Goal: Information Seeking & Learning: Learn about a topic

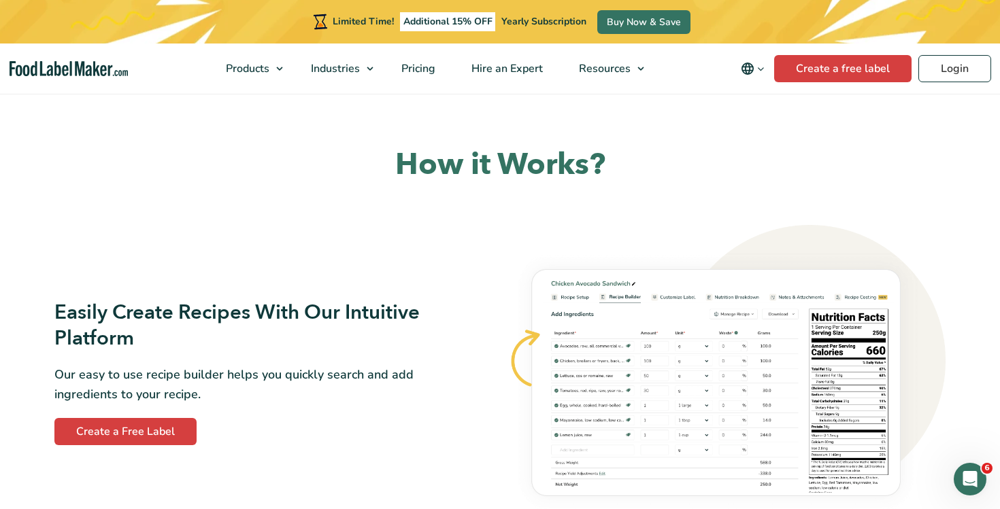
scroll to position [639, 0]
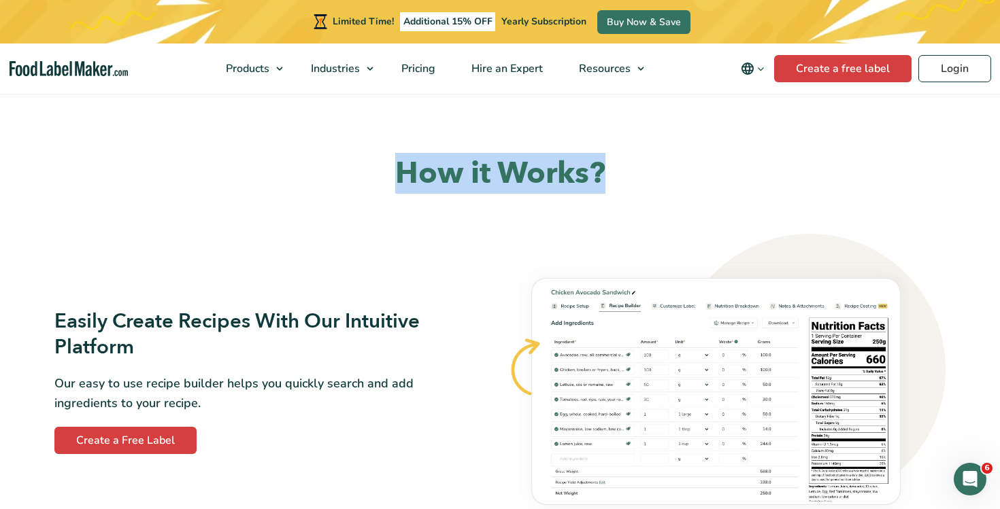
drag, startPoint x: 398, startPoint y: 169, endPoint x: 608, endPoint y: 175, distance: 210.2
click at [608, 175] on h2 "How it Works?" at bounding box center [499, 173] width 891 height 39
copy h2 "How it Works?"
click at [238, 320] on h3 "Easily Create Recipes With Our Intuitive Platform" at bounding box center [251, 335] width 394 height 52
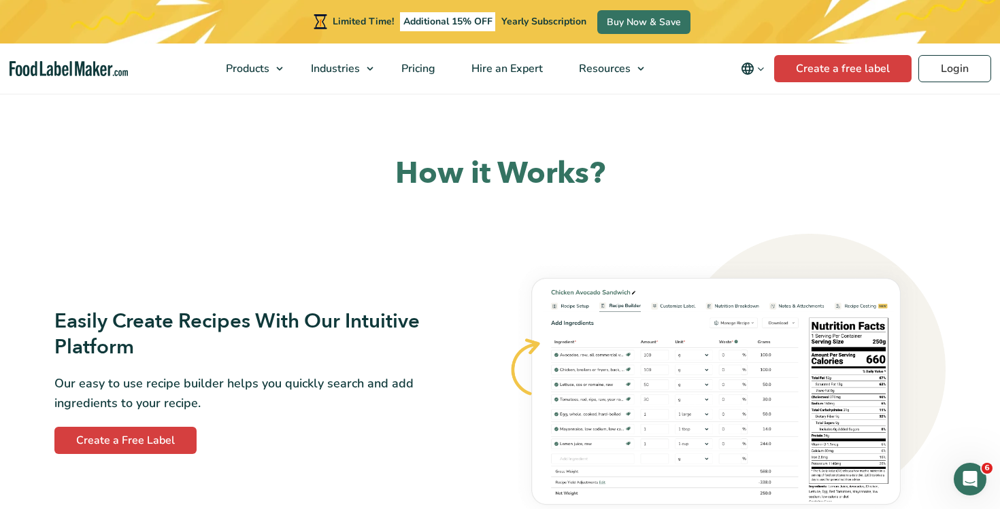
click at [238, 320] on h3 "Easily Create Recipes With Our Intuitive Platform" at bounding box center [251, 335] width 394 height 52
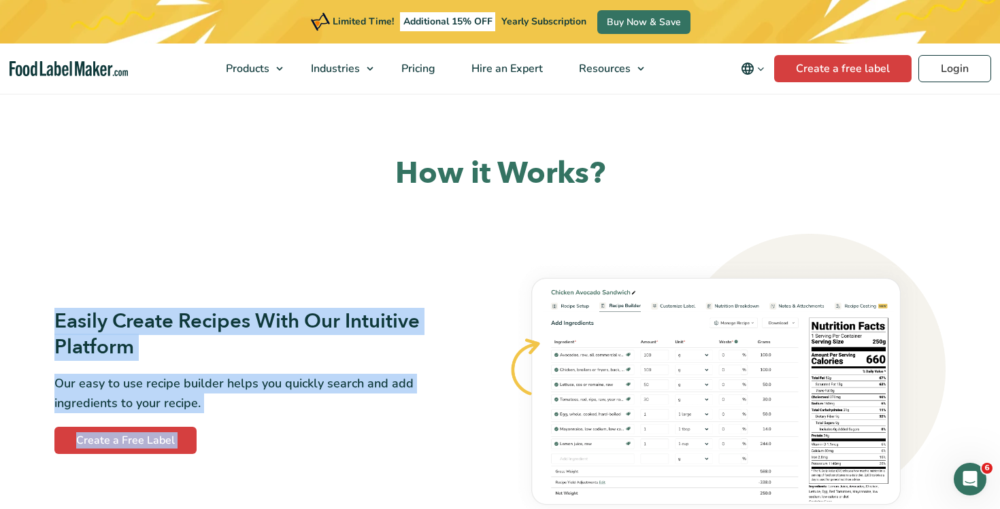
scroll to position [658, 0]
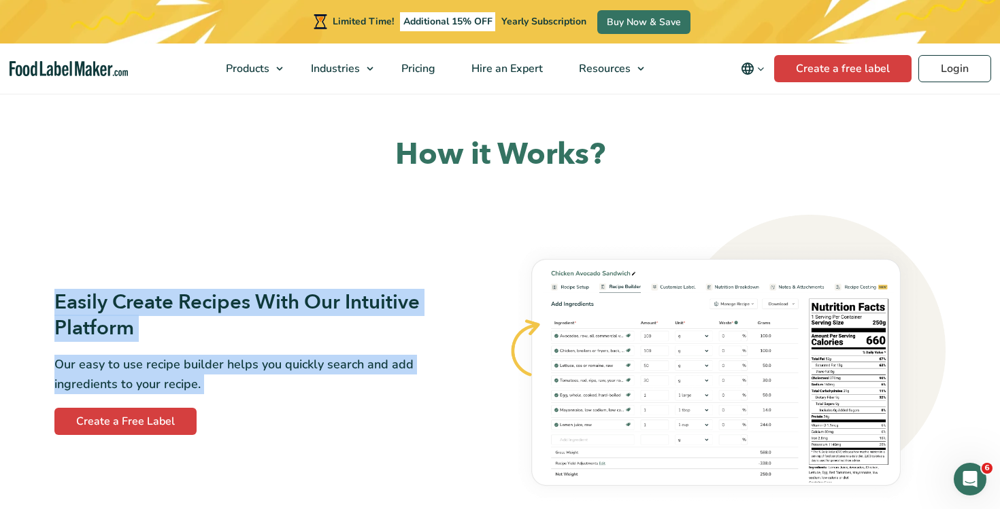
copy div "Easily Create Recipes With Our Intuitive Platform Our easy to use recipe builde…"
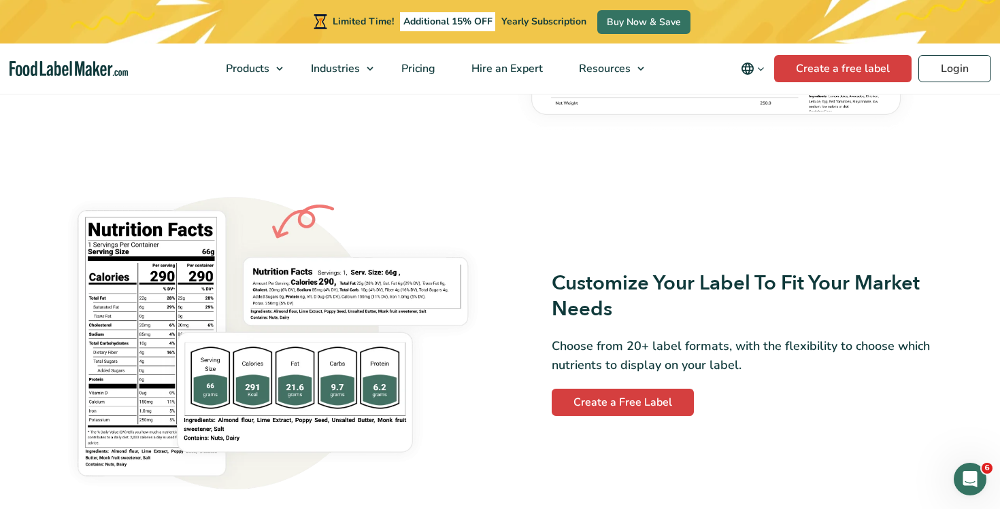
scroll to position [1055, 0]
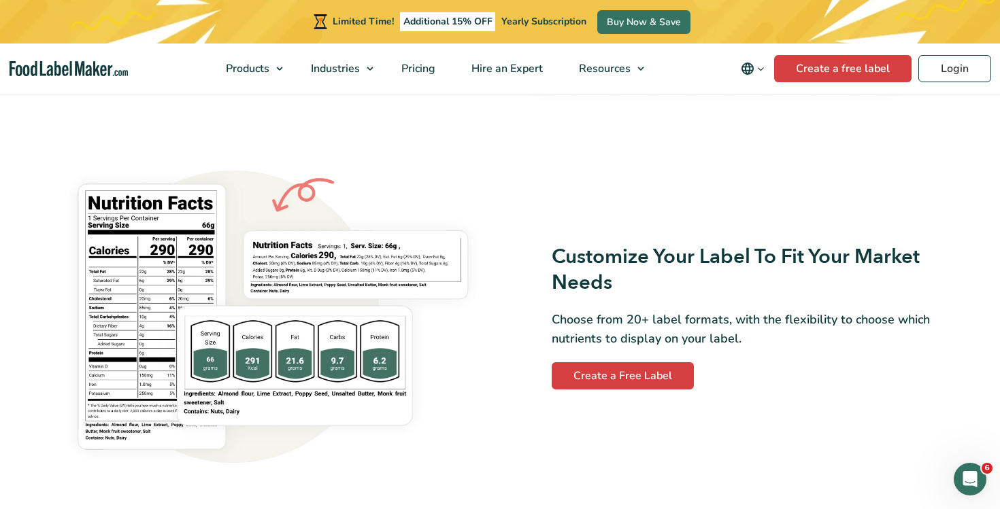
click at [622, 325] on p "Choose from 20+ label formats, with the flexibility to choose which nutrients t…" at bounding box center [748, 329] width 394 height 39
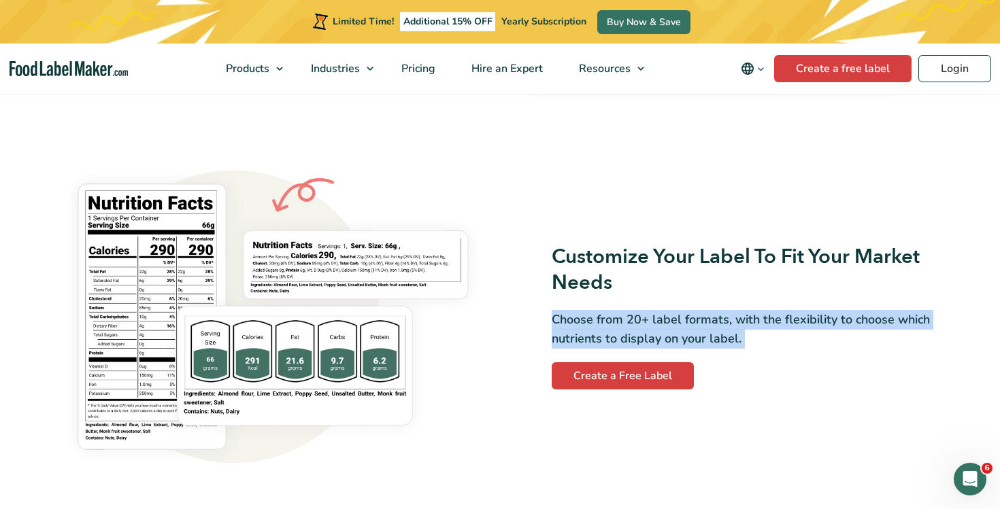
copy div "Choose from 20+ label formats, with the flexibility to choose which nutrients t…"
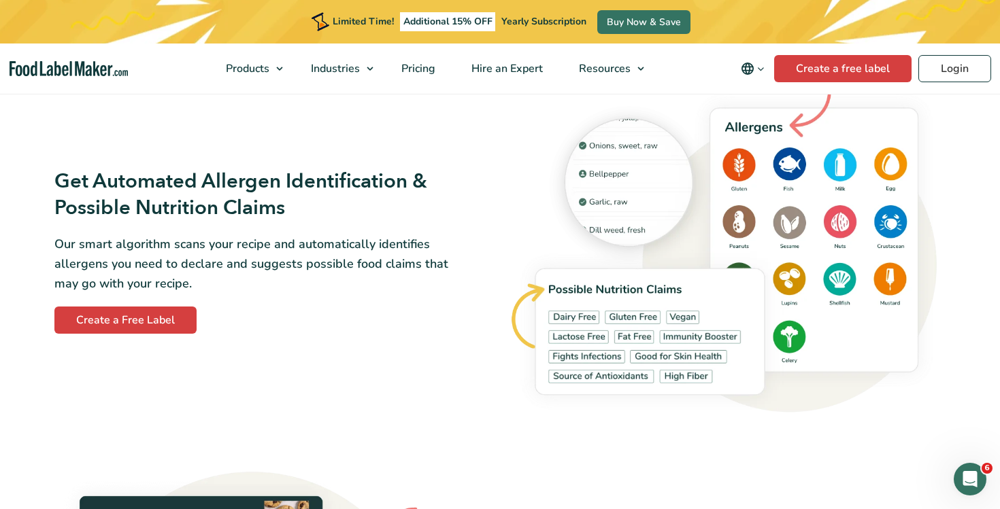
scroll to position [1518, 0]
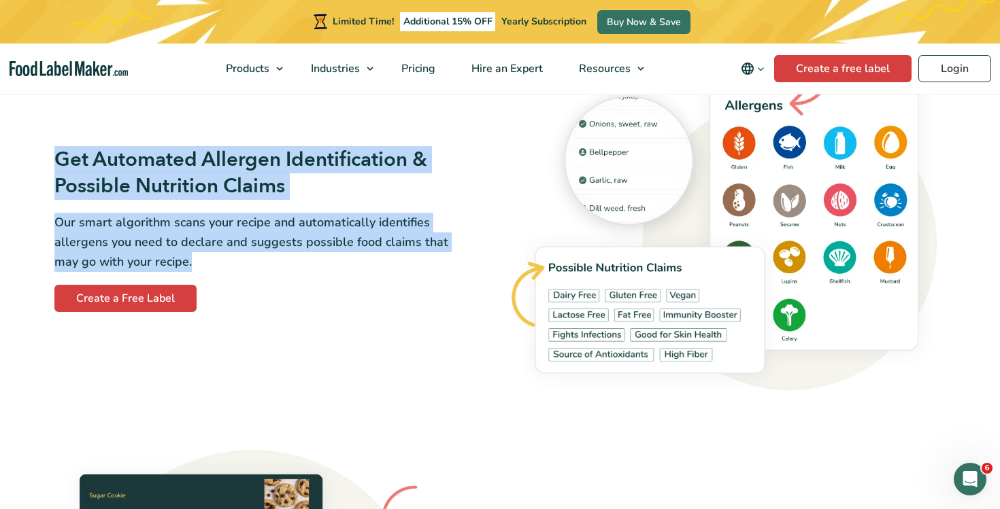
drag, startPoint x: 54, startPoint y: 154, endPoint x: 279, endPoint y: 267, distance: 251.8
click at [279, 267] on div "Get Automated Allergen Identification & Possible Nutrition Claims Our smart alg…" at bounding box center [273, 230] width 454 height 182
copy div "Get Automated Allergen Identification & Possible Nutrition Claims Our smart alg…"
click at [267, 295] on div "Get Automated Allergen Identification & Possible Nutrition Claims Our smart alg…" at bounding box center [272, 229] width 437 height 165
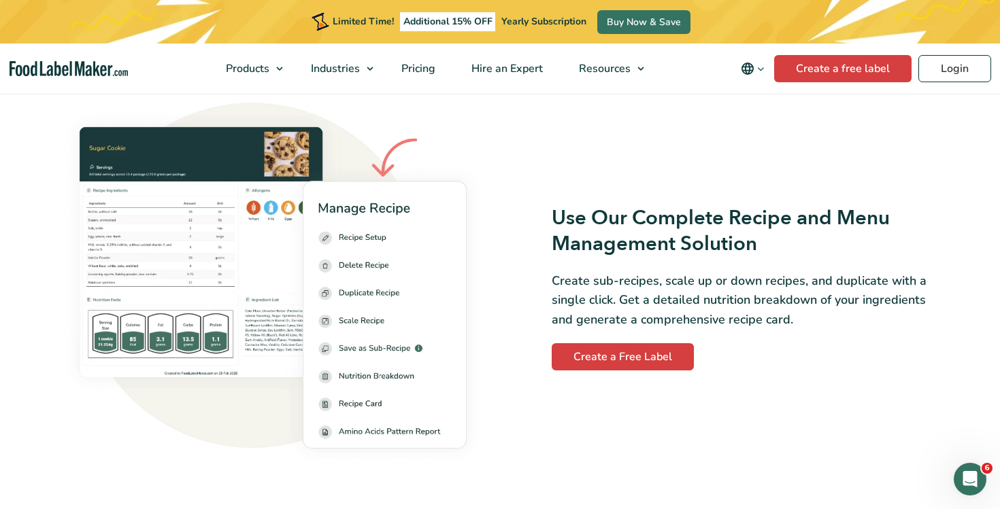
scroll to position [1883, 0]
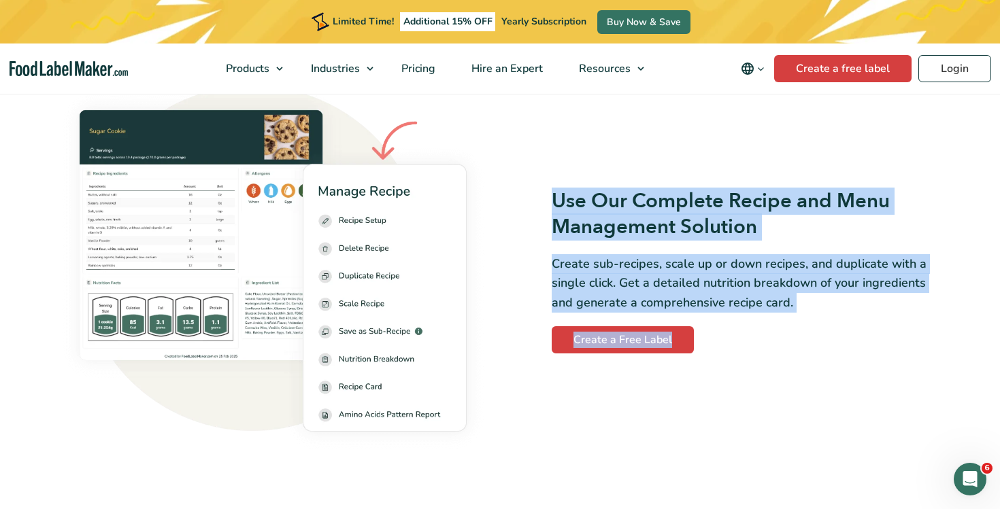
drag, startPoint x: 547, startPoint y: 201, endPoint x: 789, endPoint y: 320, distance: 269.7
click at [792, 307] on div "Use Our Complete Recipe and Menu Management Solution Create sub-recipes, scale …" at bounding box center [726, 270] width 437 height 165
click at [807, 304] on p "Create sub-recipes, scale up or down recipes, and duplicate with a single click…" at bounding box center [748, 283] width 394 height 58
drag, startPoint x: 800, startPoint y: 305, endPoint x: 537, endPoint y: 199, distance: 284.6
click at [537, 199] on div "Use Our Complete Recipe and Menu Management Solution Create sub-recipes, scale …" at bounding box center [726, 270] width 437 height 165
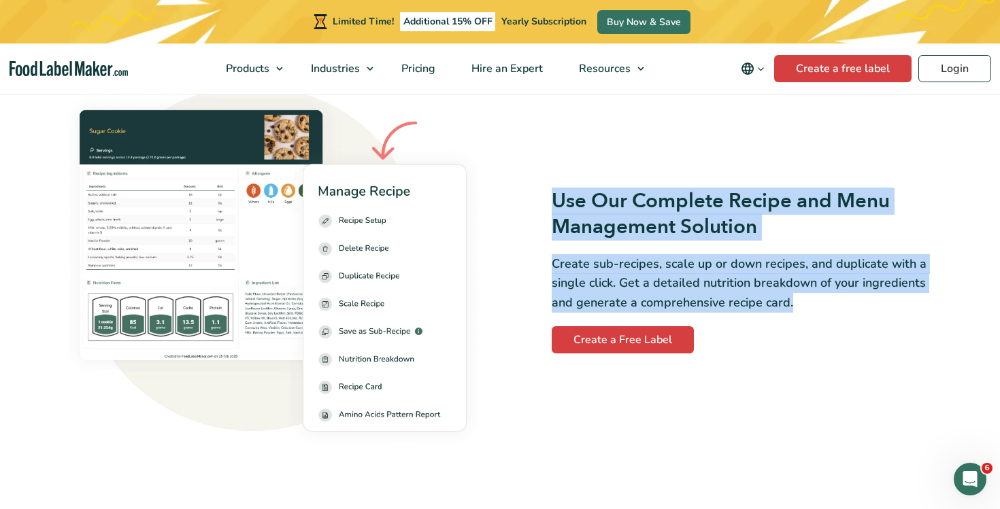
copy div "Use Our Complete Recipe and Menu Management Solution Create sub-recipes, scale …"
click at [509, 301] on div "Use Our Complete Recipe and Menu Management Solution Create sub-recipes, scale …" at bounding box center [726, 270] width 437 height 165
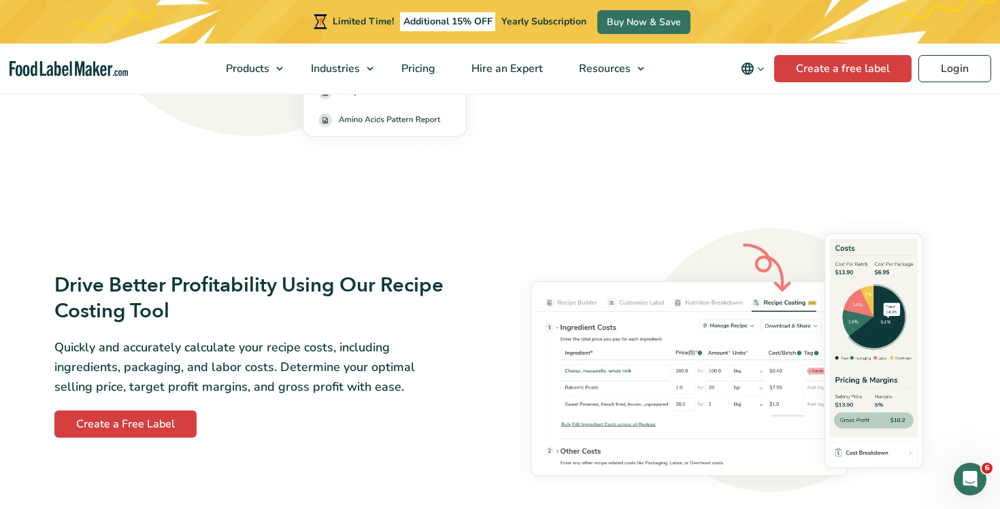
scroll to position [2179, 0]
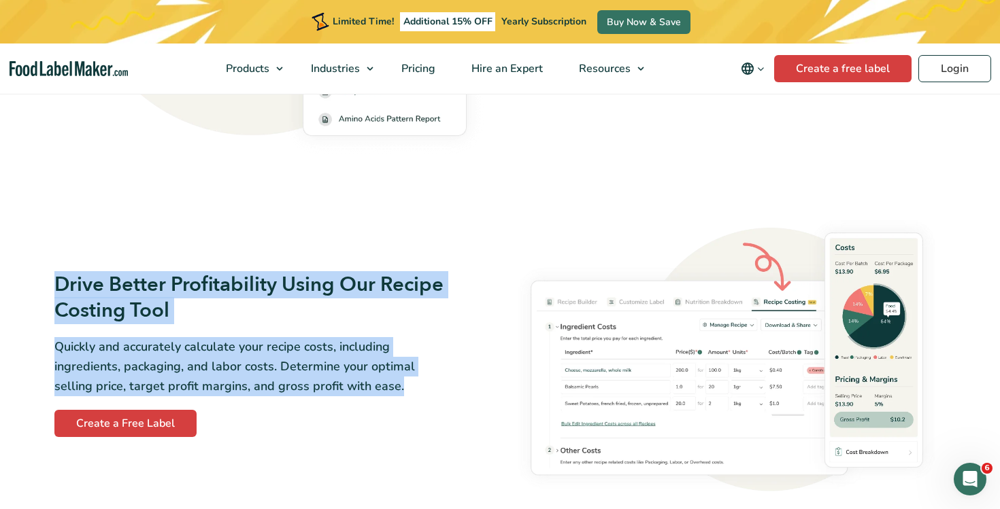
drag, startPoint x: 410, startPoint y: 393, endPoint x: 47, endPoint y: 283, distance: 379.5
click at [47, 283] on div "Drive Better Profitability Using Our Recipe Costing Tool Quickly and accurately…" at bounding box center [273, 355] width 454 height 182
copy div "Drive Better Profitability Using Our Recipe Costing Tool Quickly and accurately…"
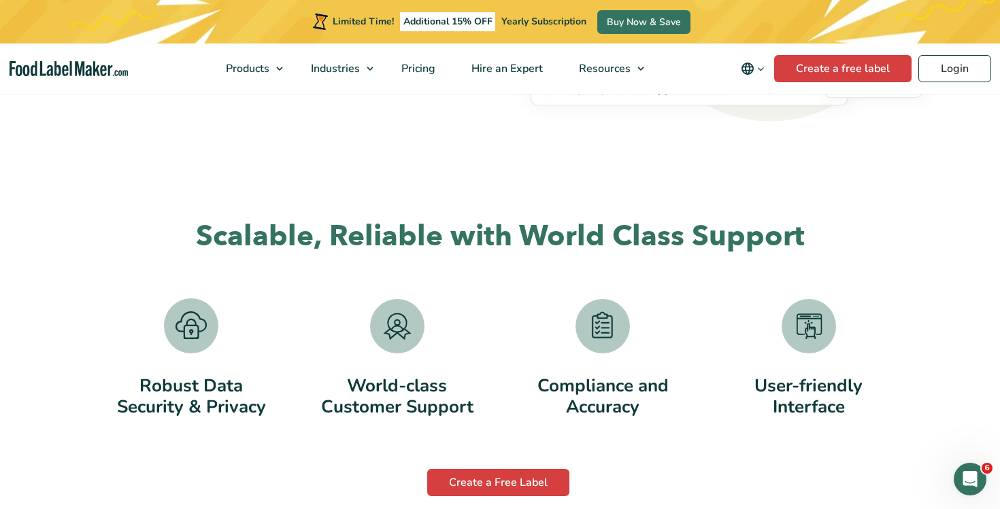
scroll to position [2628, 0]
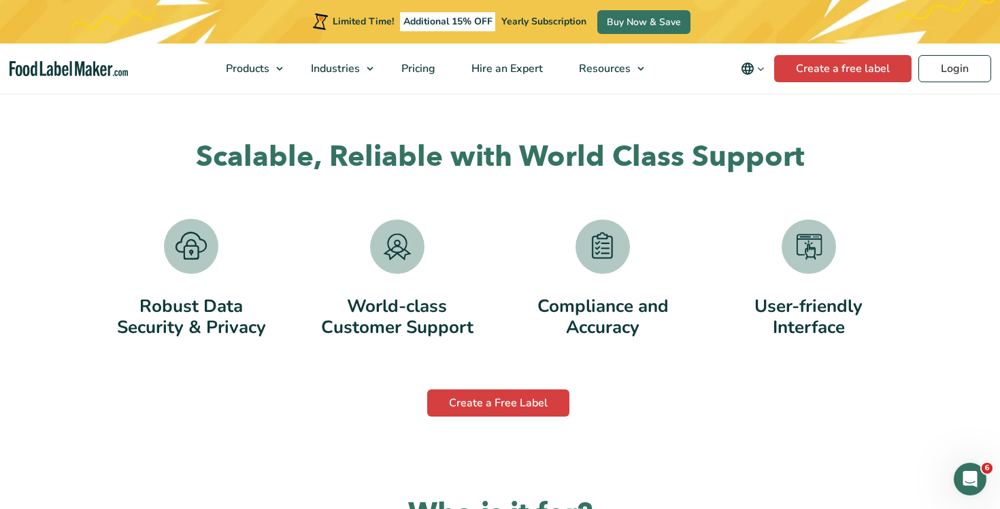
click at [448, 151] on h2 "Scalable, Reliable with World Class Support" at bounding box center [499, 157] width 823 height 37
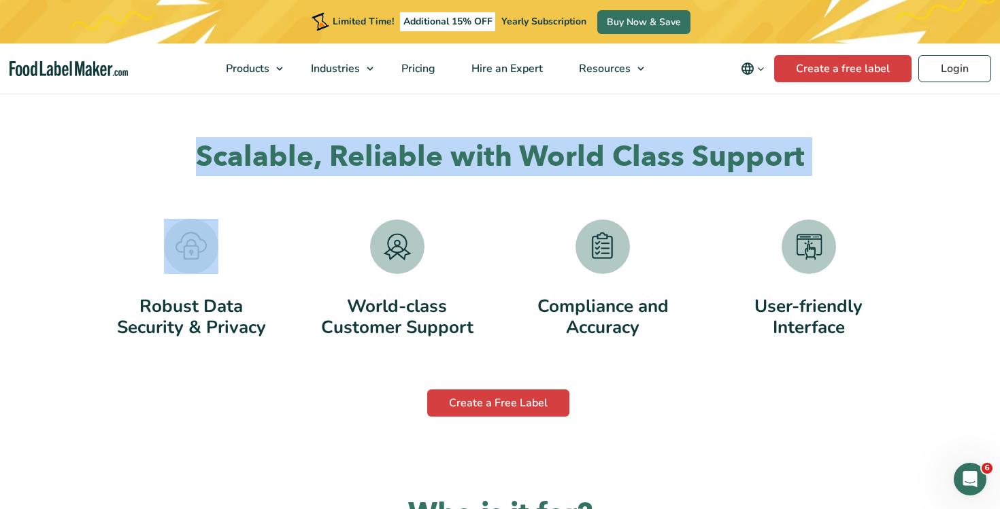
copy div "Scalable, Reliable with World Class Support"
drag, startPoint x: 137, startPoint y: 301, endPoint x: 721, endPoint y: 335, distance: 584.4
click at [721, 341] on div "Robust Data Security & Privacy World-class Customer Support Compliance and Accu…" at bounding box center [499, 277] width 823 height 137
copy div "Robust Data Security & Privacy World-class Customer Support Compliance and Accu…"
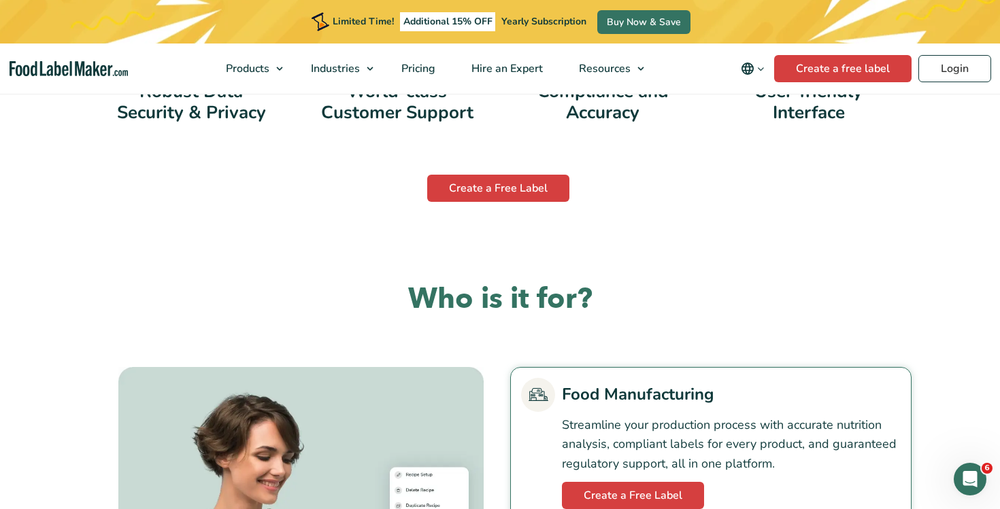
scroll to position [2846, 0]
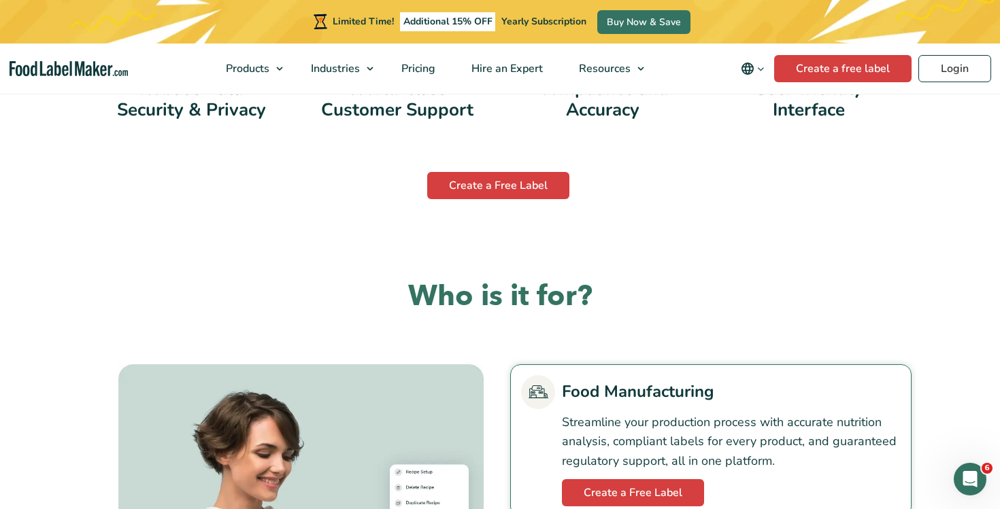
click at [426, 279] on h2 "Who is it for?" at bounding box center [499, 296] width 823 height 37
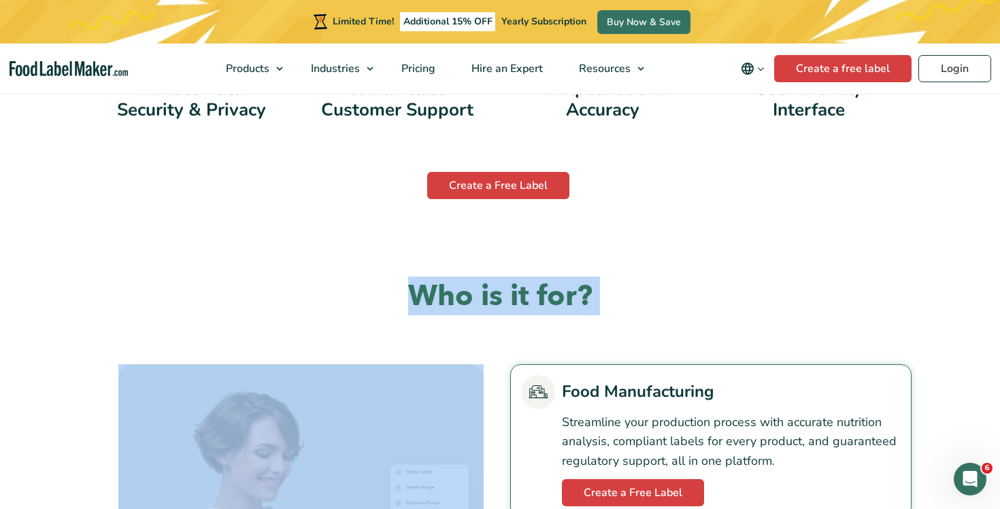
copy div "Who is it for?"
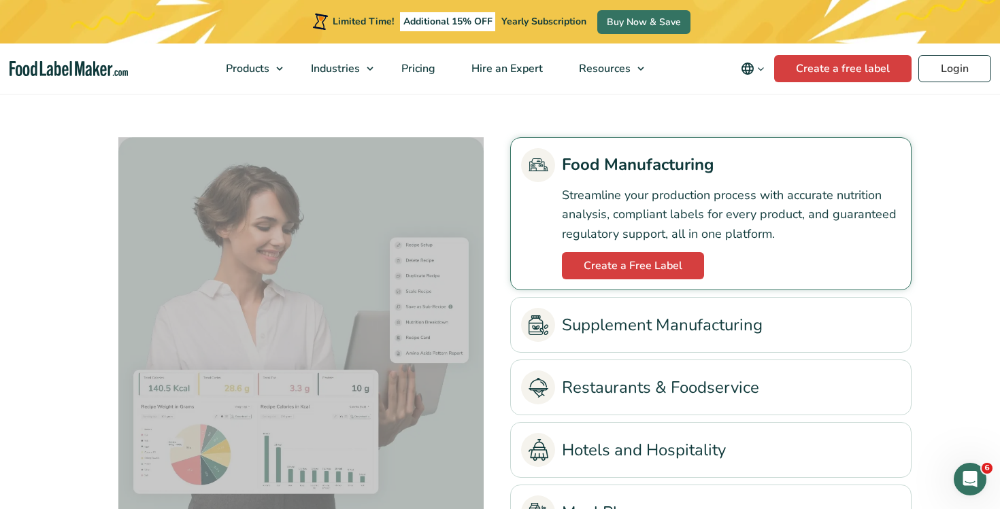
drag, startPoint x: 562, startPoint y: 161, endPoint x: 118, endPoint y: 5, distance: 470.8
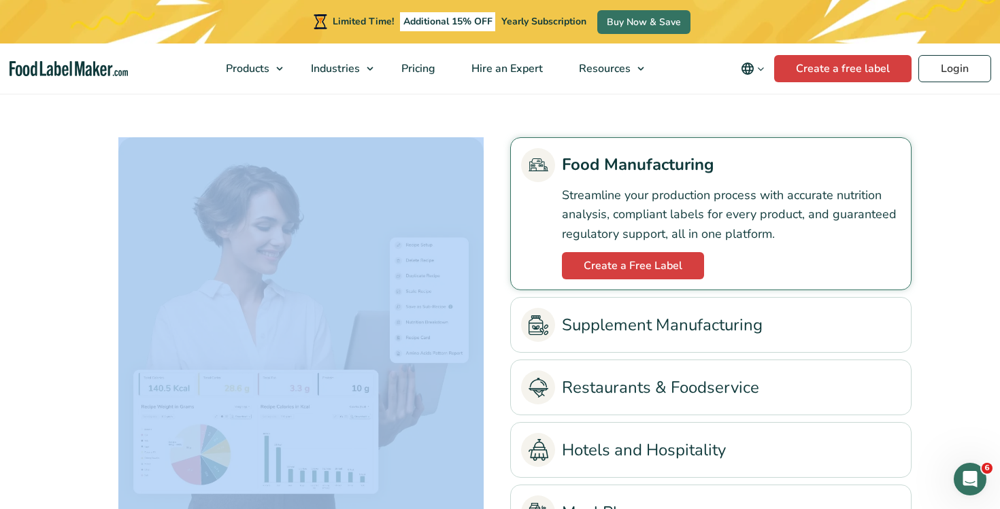
click at [547, 319] on img at bounding box center [538, 326] width 20 height 20
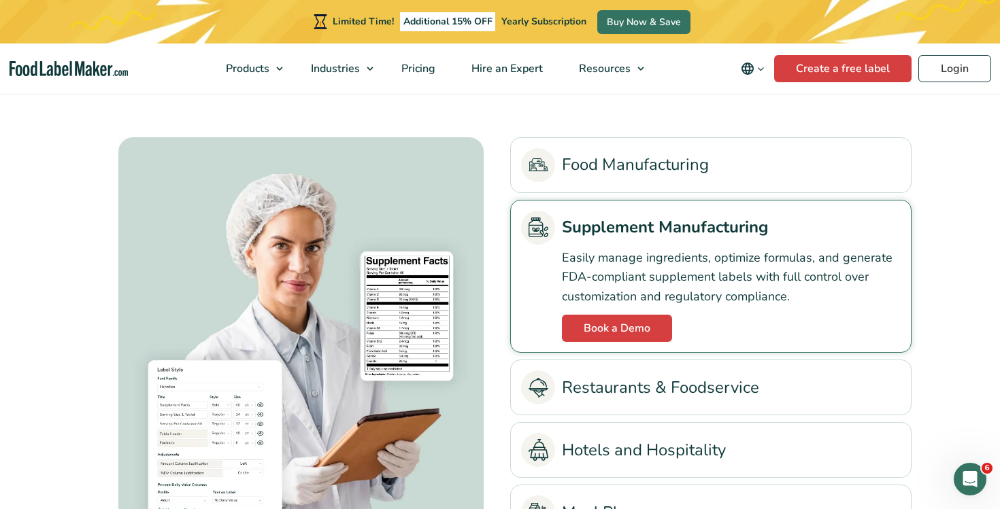
click at [592, 385] on link "Restaurants & Foodservice" at bounding box center [710, 388] width 379 height 34
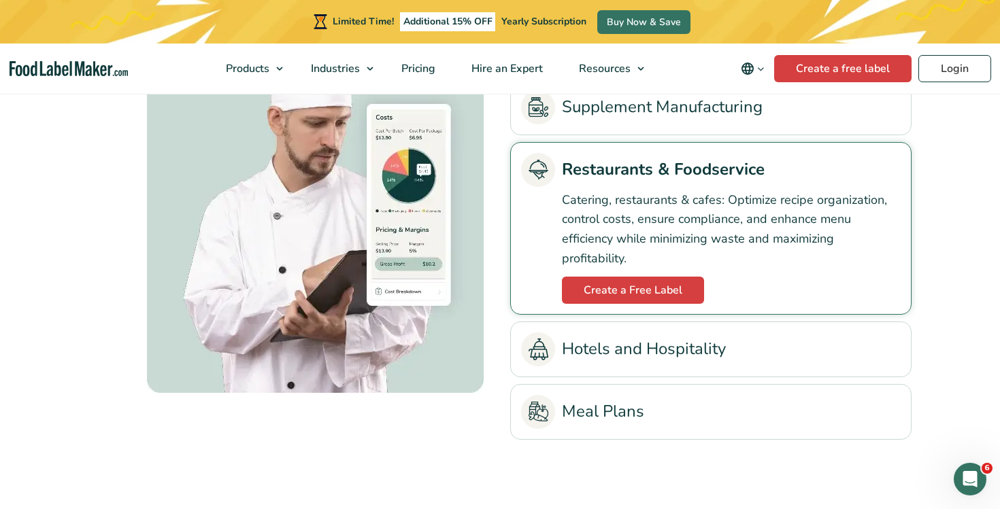
scroll to position [3233, 0]
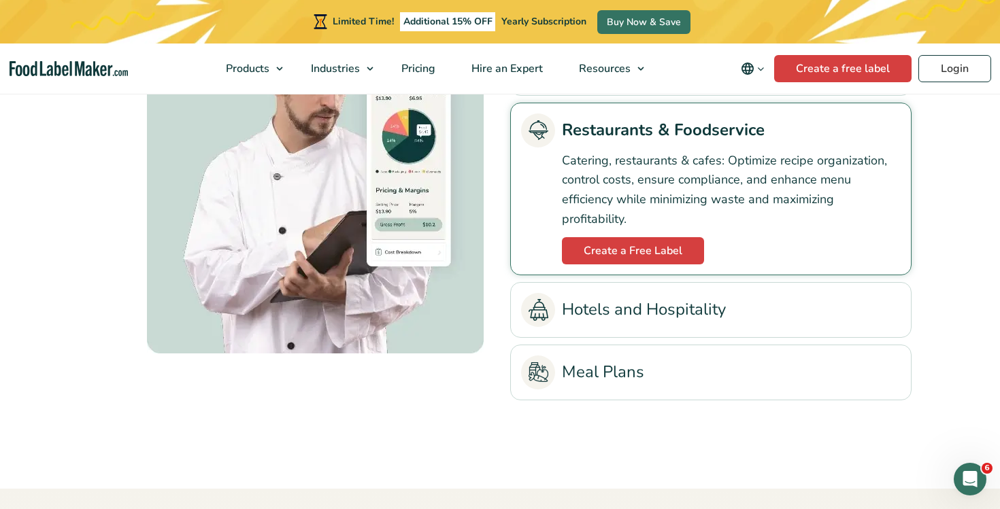
click at [643, 303] on link "Hotels and Hospitality" at bounding box center [710, 310] width 379 height 34
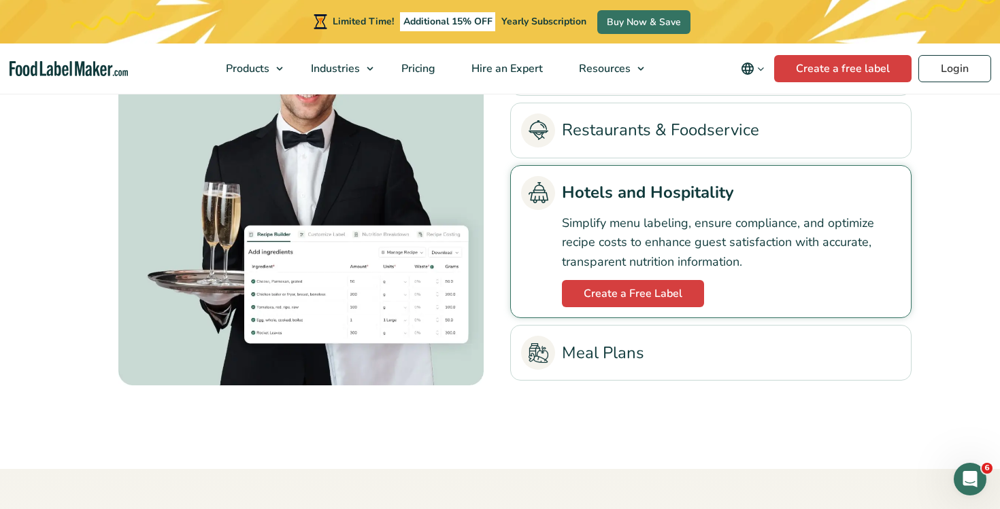
click at [607, 345] on link "Meal Plans" at bounding box center [710, 353] width 379 height 34
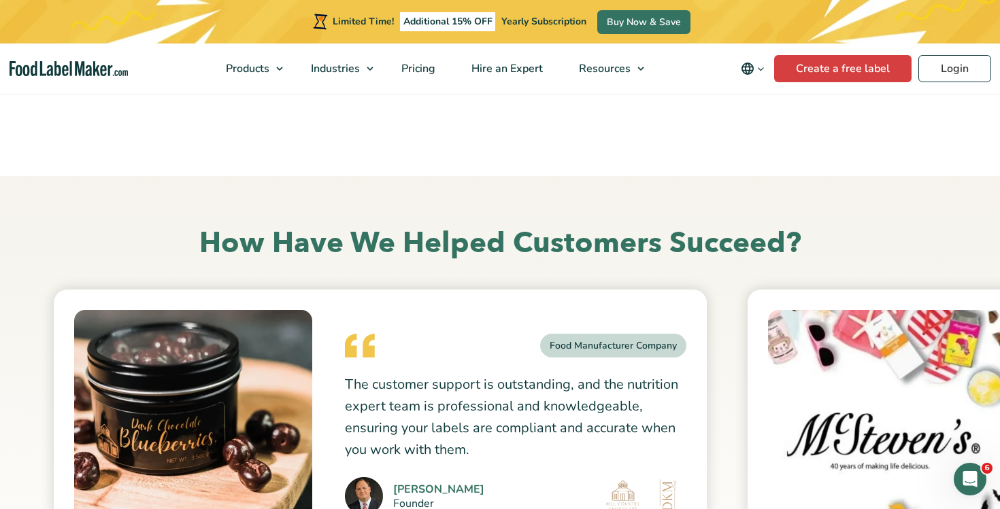
scroll to position [3528, 0]
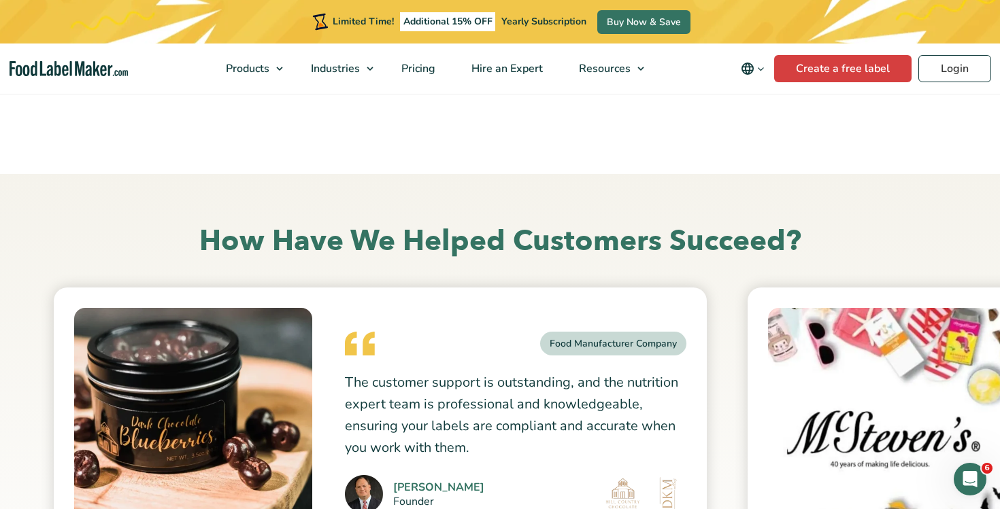
click at [324, 218] on div "How Have We Helped Customers Succeed? Food Manufacturer Company Dan Mccoy Found…" at bounding box center [499, 415] width 911 height 482
click at [322, 231] on h2 "How Have We Helped Customers Succeed?" at bounding box center [499, 241] width 891 height 37
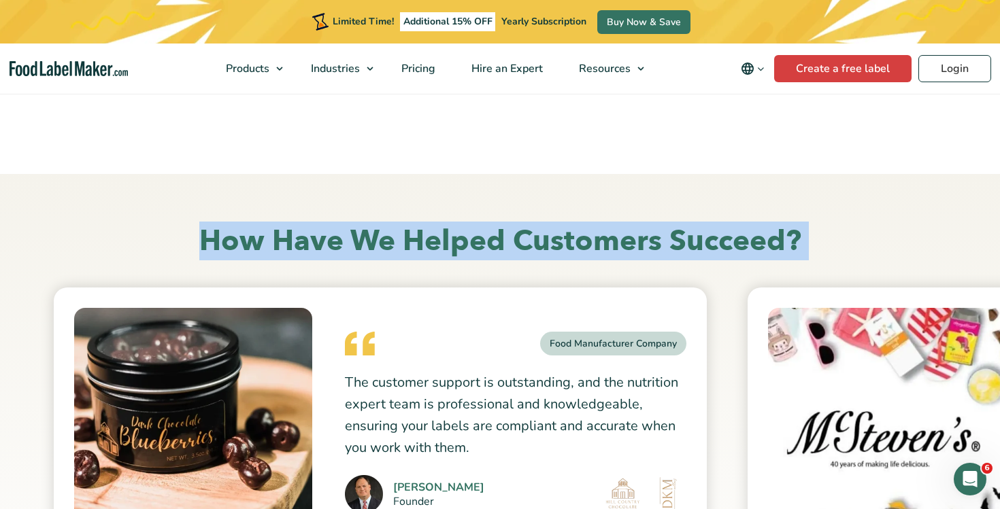
copy div "How Have We Helped Customers Succeed? Food Manufacturer Company The customer su…"
click at [386, 225] on h2 "How Have We Helped Customers Succeed?" at bounding box center [499, 241] width 891 height 37
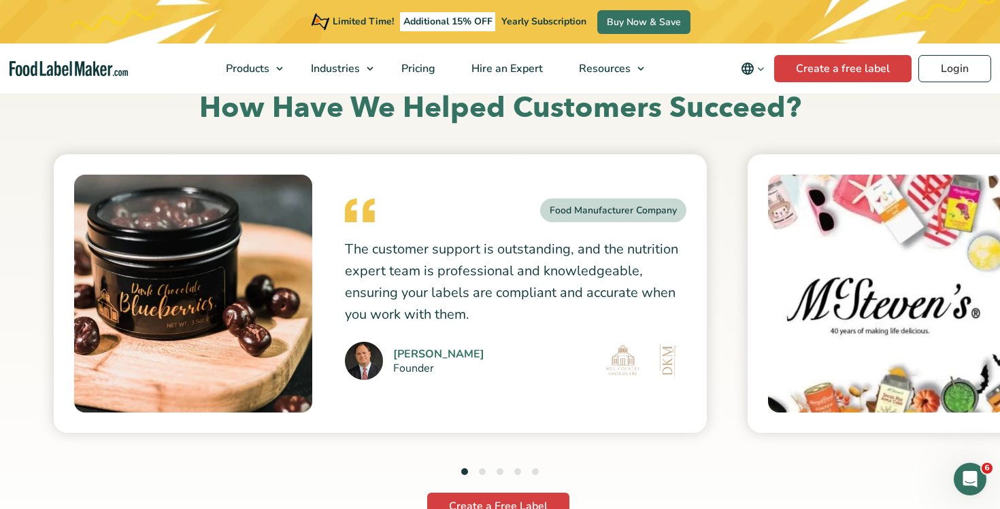
scroll to position [3660, 0]
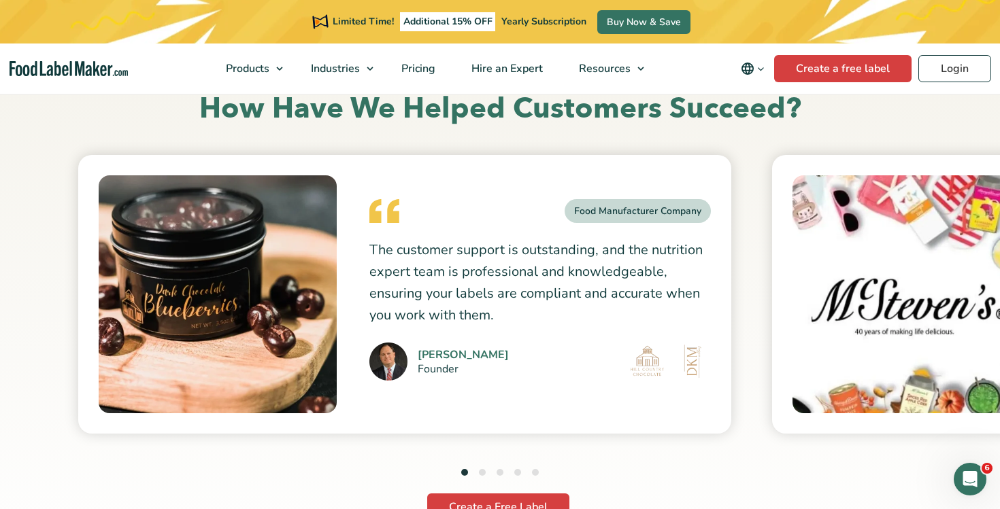
drag, startPoint x: 345, startPoint y: 248, endPoint x: 413, endPoint y: 293, distance: 82.4
click at [413, 294] on p "The customer support is outstanding, and the nutrition expert team is professio…" at bounding box center [539, 282] width 341 height 87
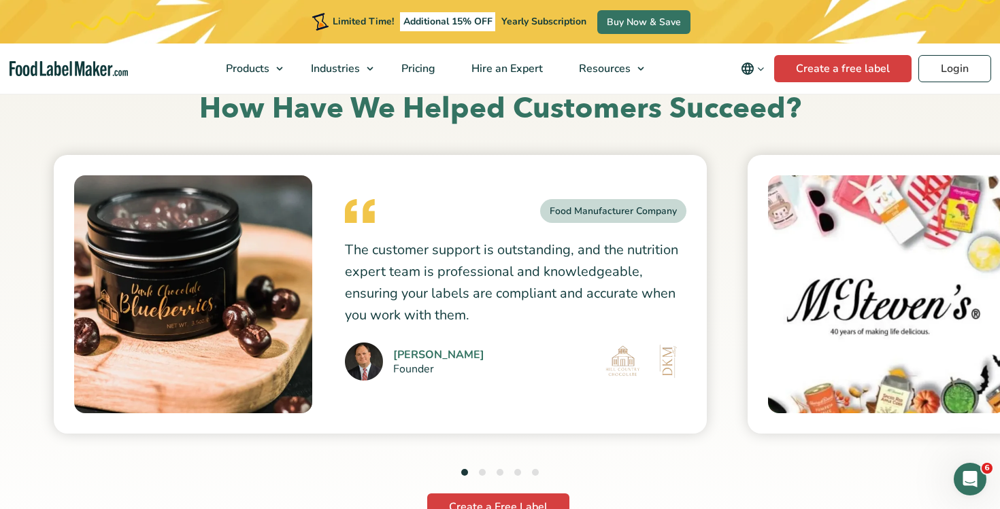
click at [479, 472] on button "2" at bounding box center [482, 472] width 7 height 7
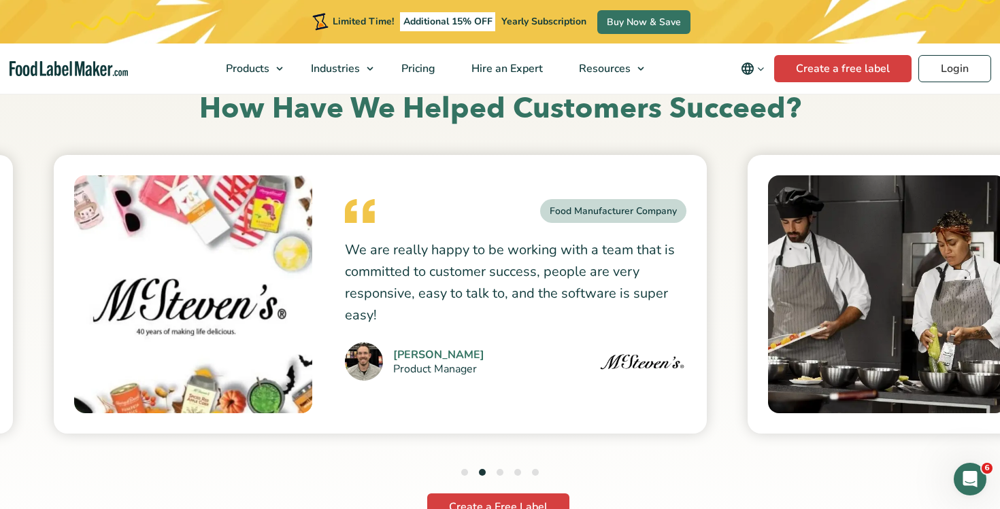
click at [500, 471] on button "3" at bounding box center [499, 472] width 7 height 7
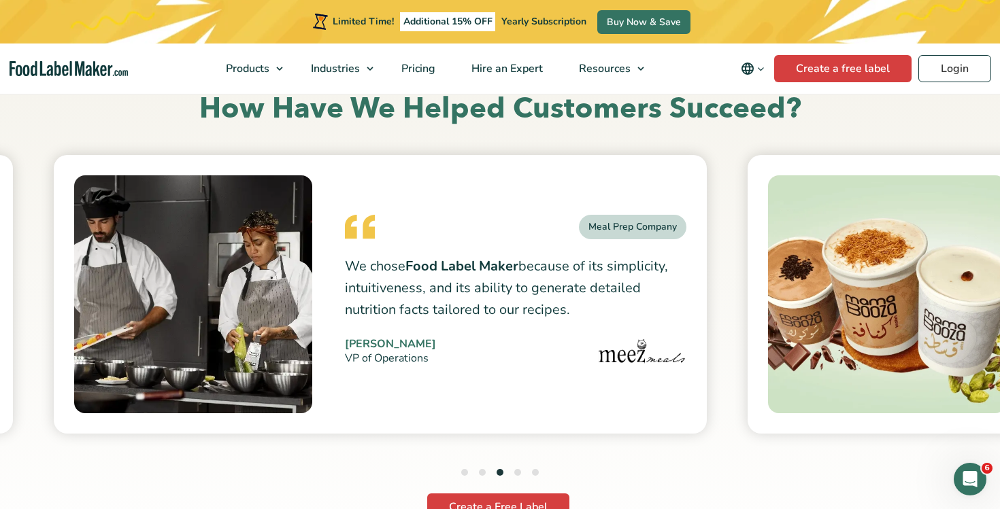
click at [520, 473] on button "4" at bounding box center [517, 472] width 7 height 7
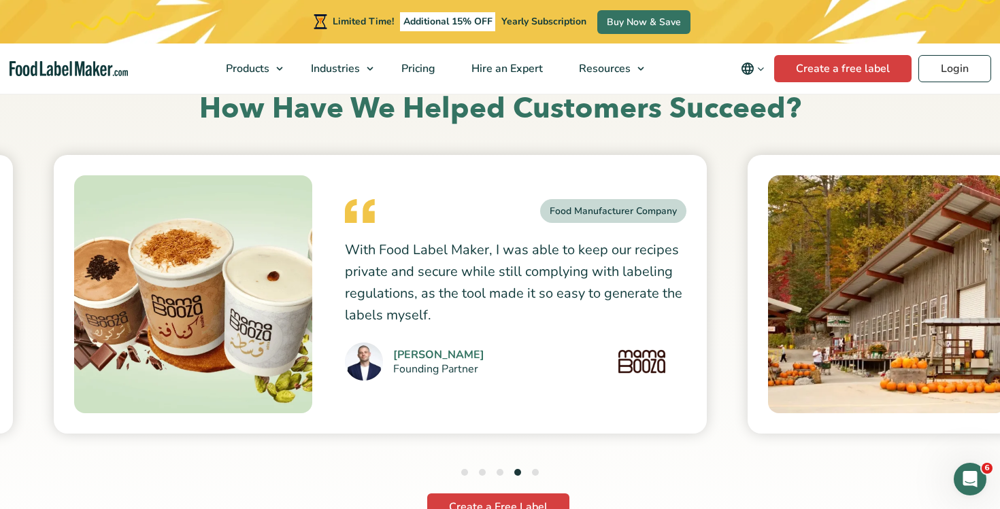
click at [688, 396] on div "Food Manufacturer Company With Food Label Maker, I was able to keep our recipes…" at bounding box center [380, 294] width 653 height 279
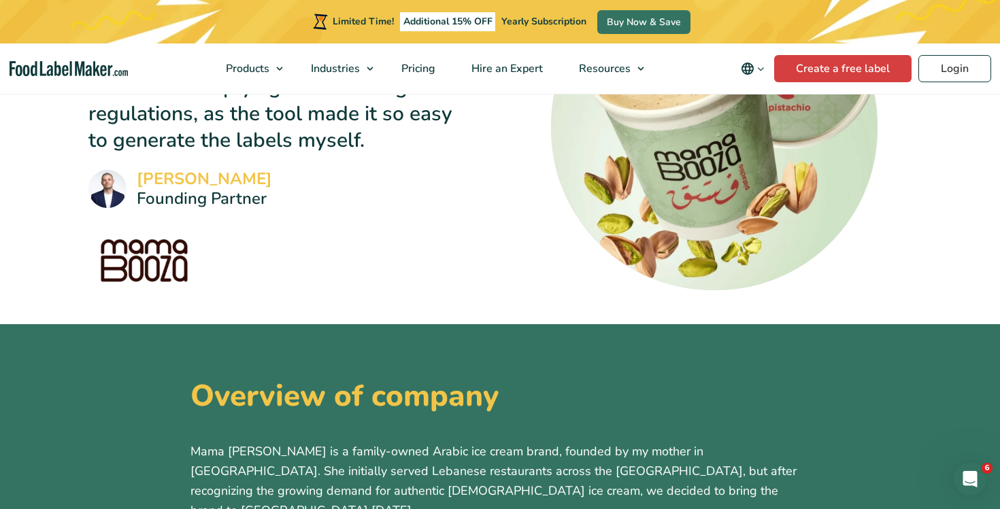
scroll to position [636, 0]
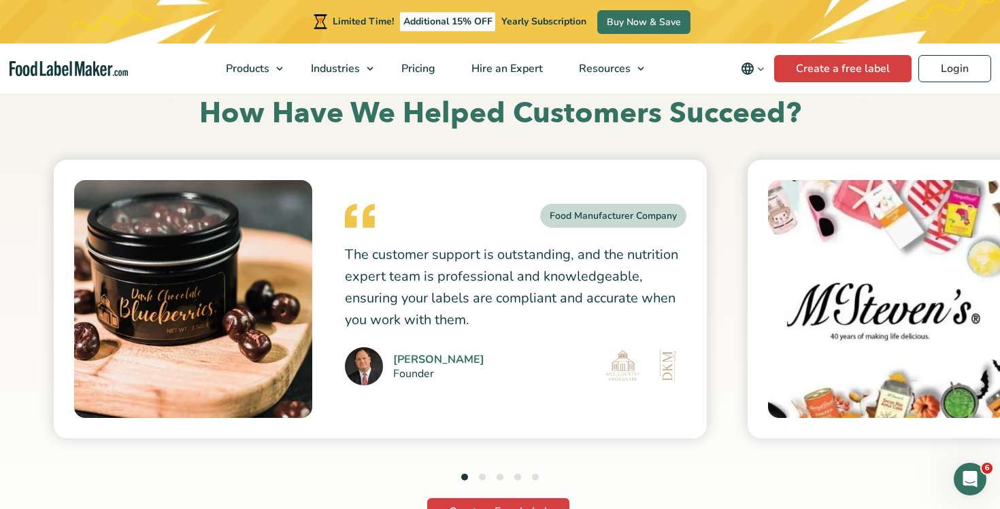
click at [503, 477] on button "3" at bounding box center [499, 477] width 7 height 7
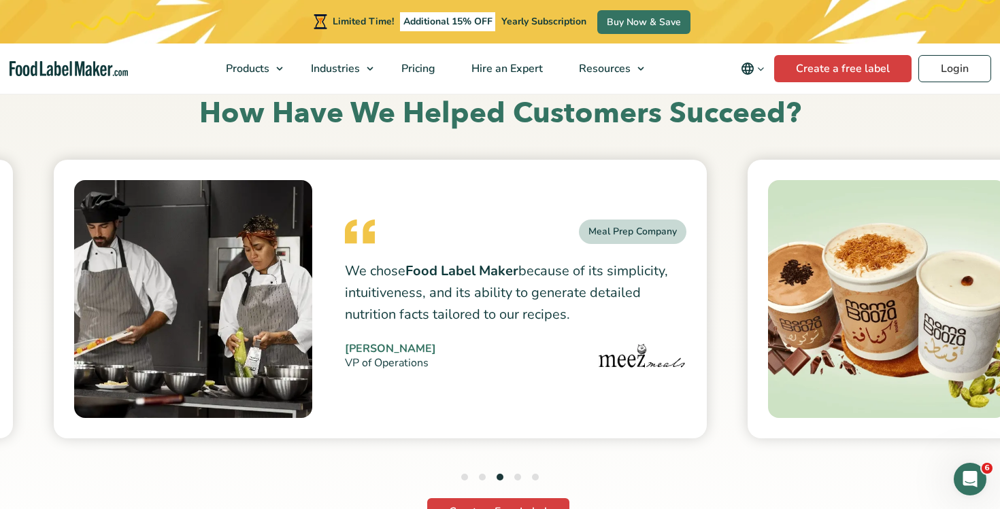
click at [514, 477] on button "4" at bounding box center [517, 477] width 7 height 7
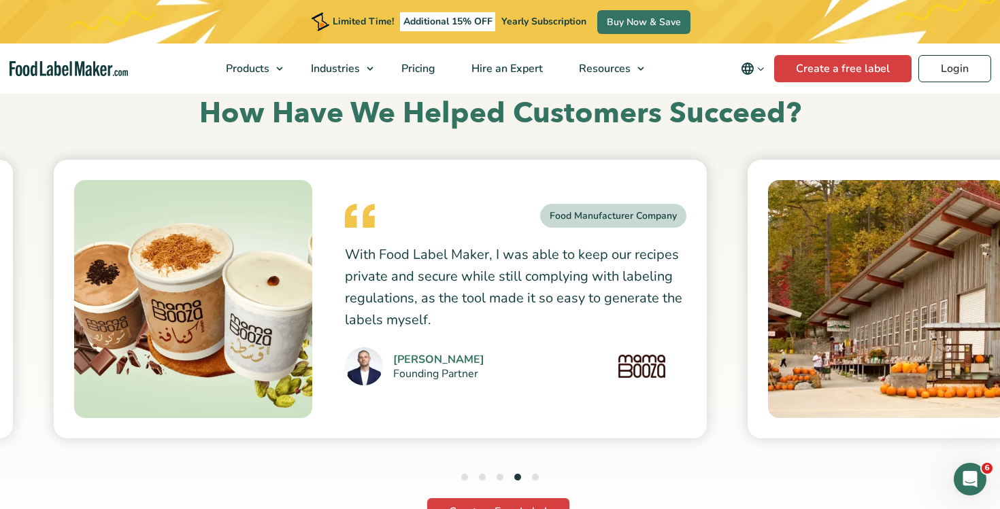
click at [535, 475] on button "5" at bounding box center [535, 477] width 7 height 7
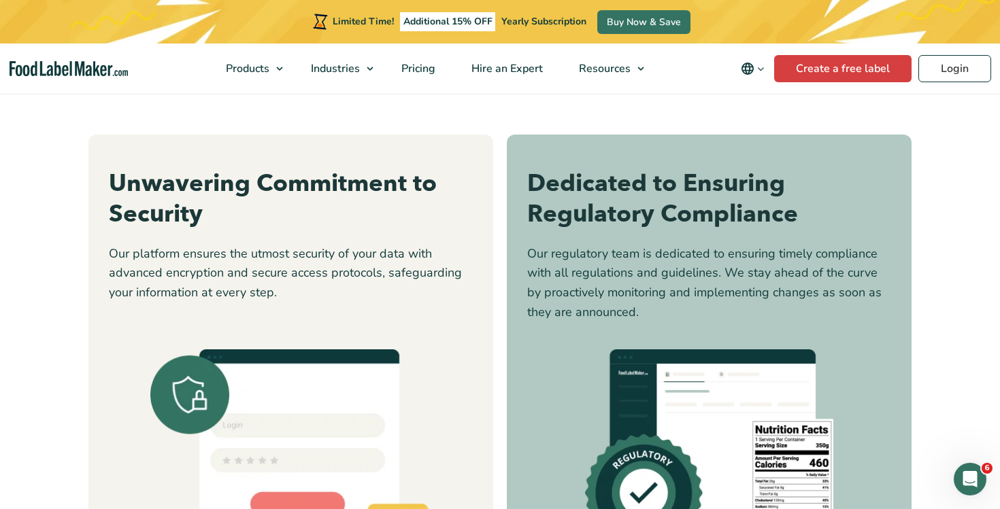
scroll to position [4147, 0]
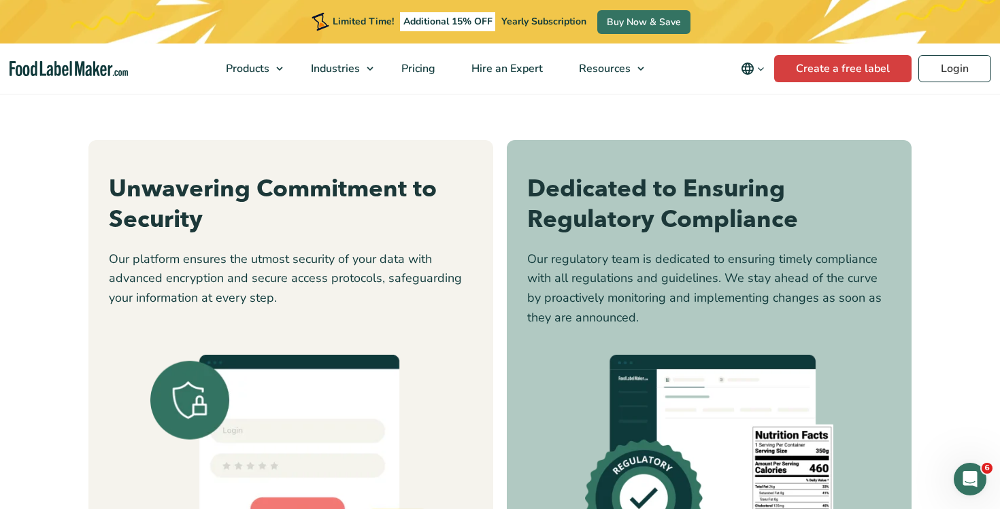
click at [307, 171] on div "Unwavering Commitment to Security Our platform ensures the utmost security of y…" at bounding box center [290, 356] width 405 height 432
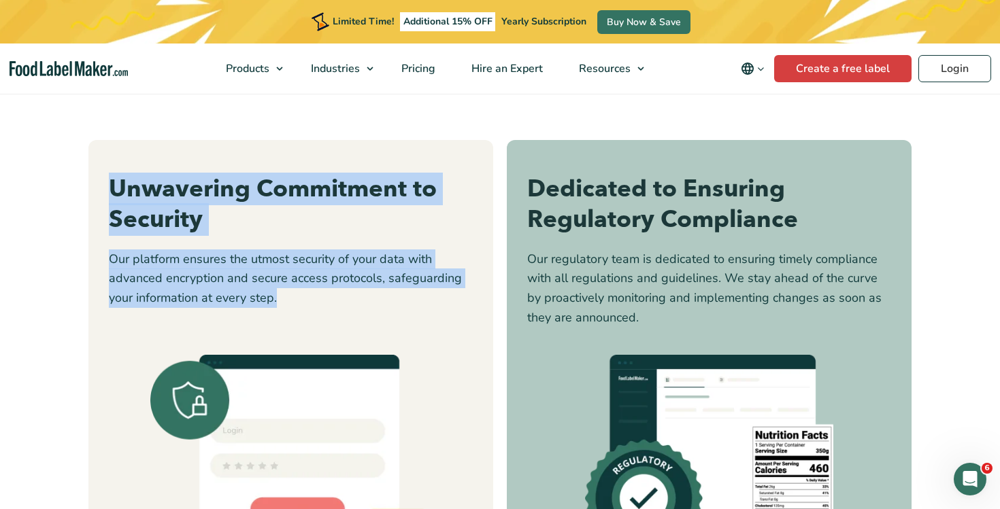
scroll to position [4211, 0]
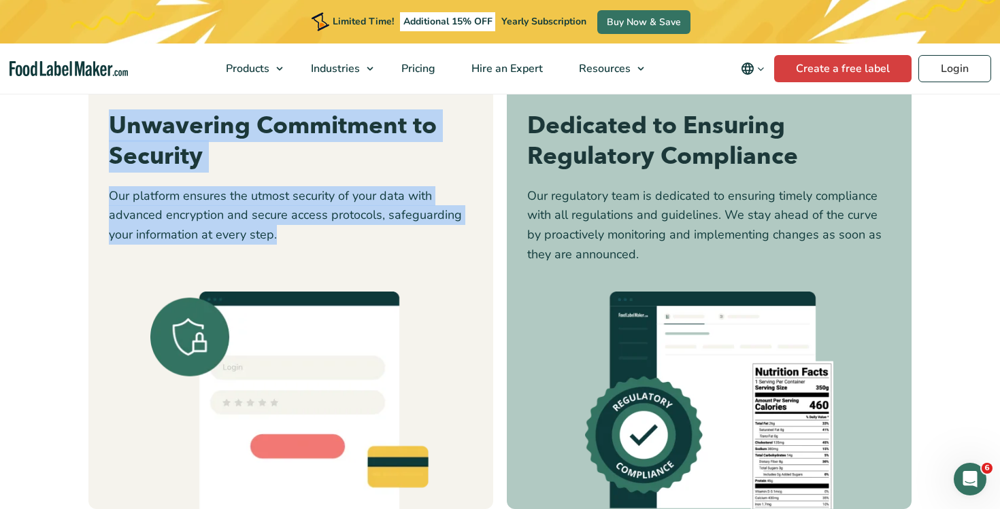
copy div "Unwavering Commitment to Security Our platform ensures the utmost security of y…"
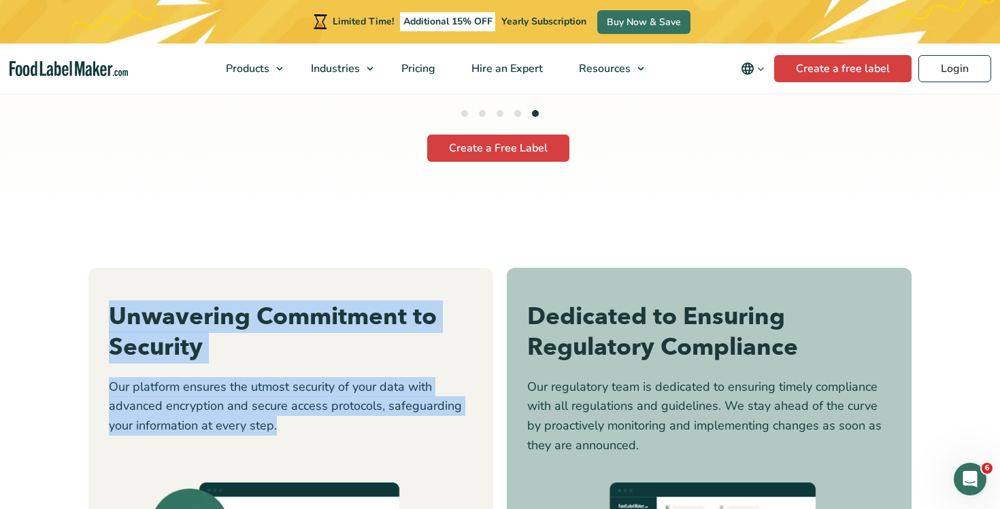
scroll to position [4036, 0]
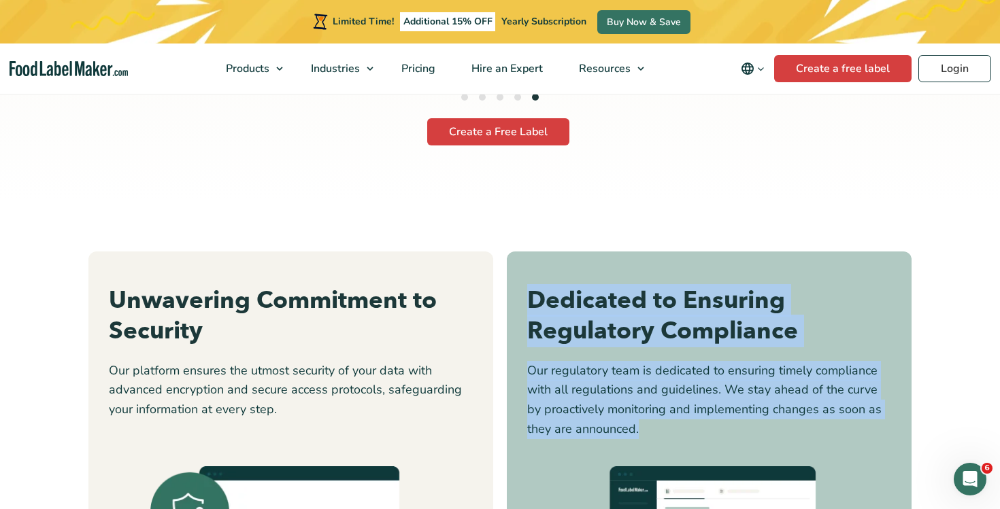
drag, startPoint x: 530, startPoint y: 305, endPoint x: 636, endPoint y: 437, distance: 169.7
click at [636, 437] on div "Dedicated to Ensuring Regulatory Compliance Our regulatory team is dedicated to…" at bounding box center [709, 363] width 364 height 154
copy div "Dedicated to Ensuring Regulatory Compliance Our regulatory team is dedicated to…"
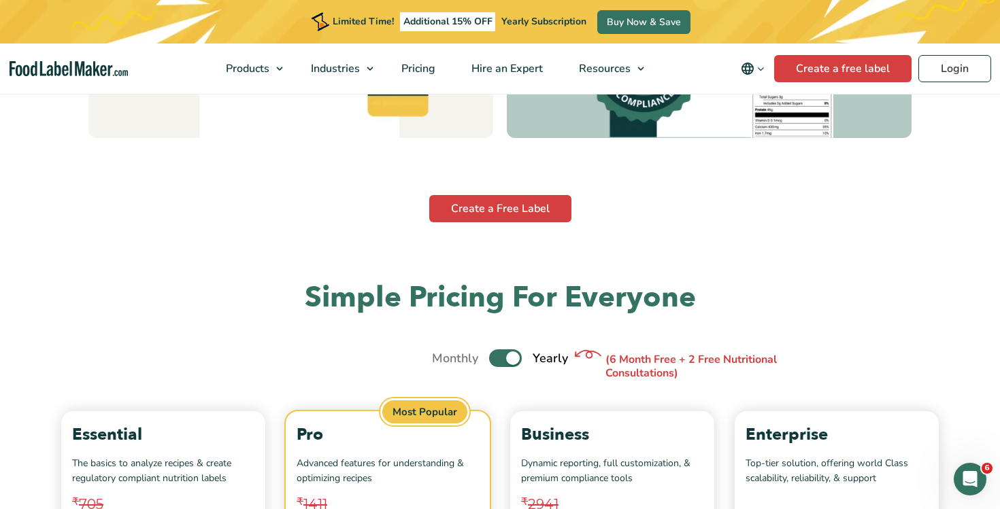
scroll to position [4634, 0]
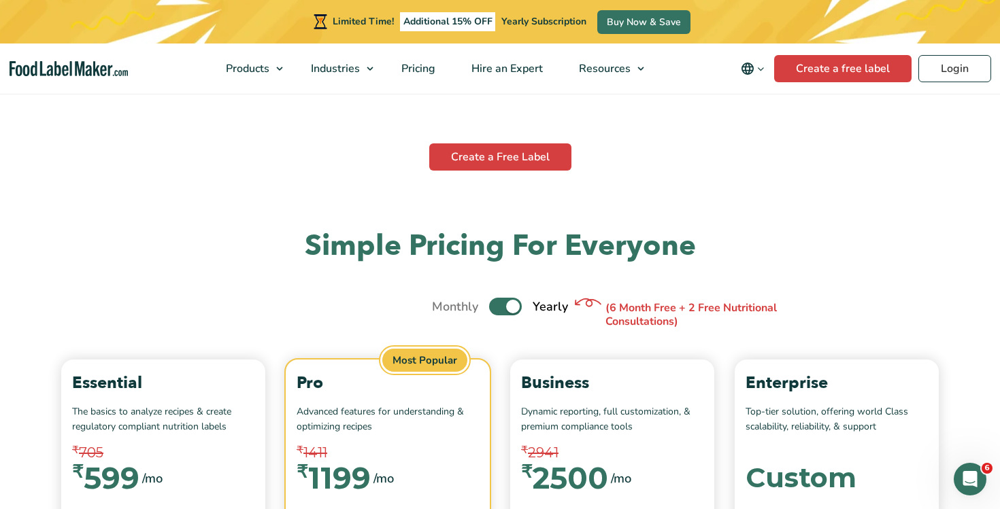
click at [514, 252] on h2 "Simple Pricing For Everyone" at bounding box center [499, 246] width 891 height 37
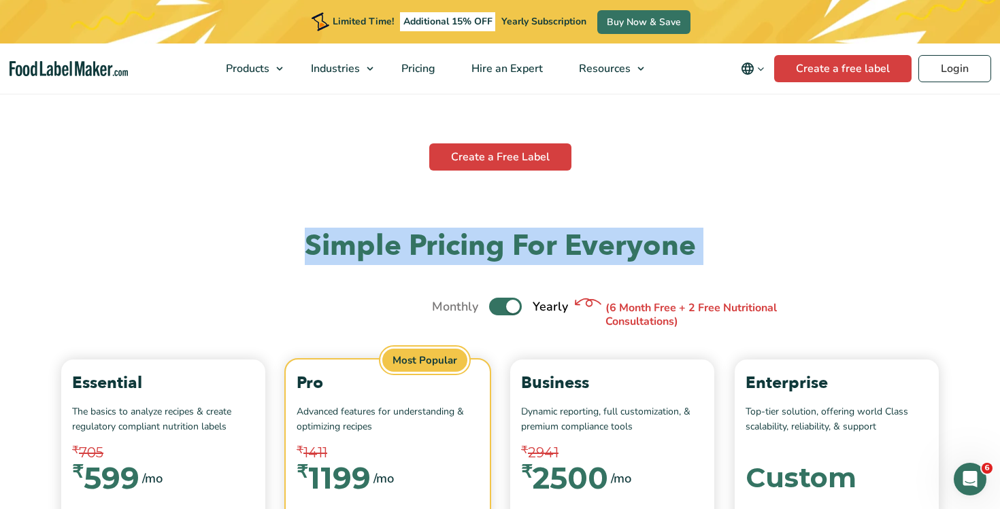
copy div "Simple Pricing For Everyone"
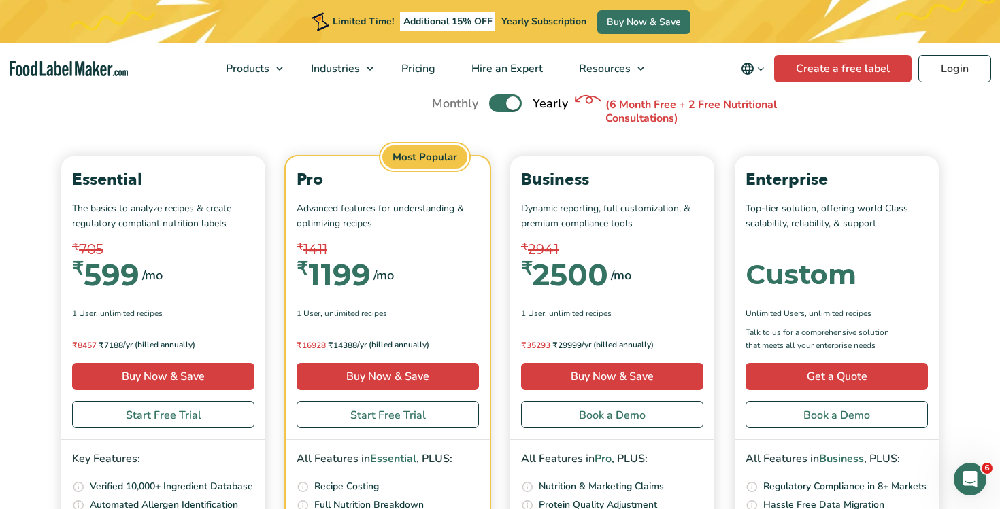
scroll to position [4789, 0]
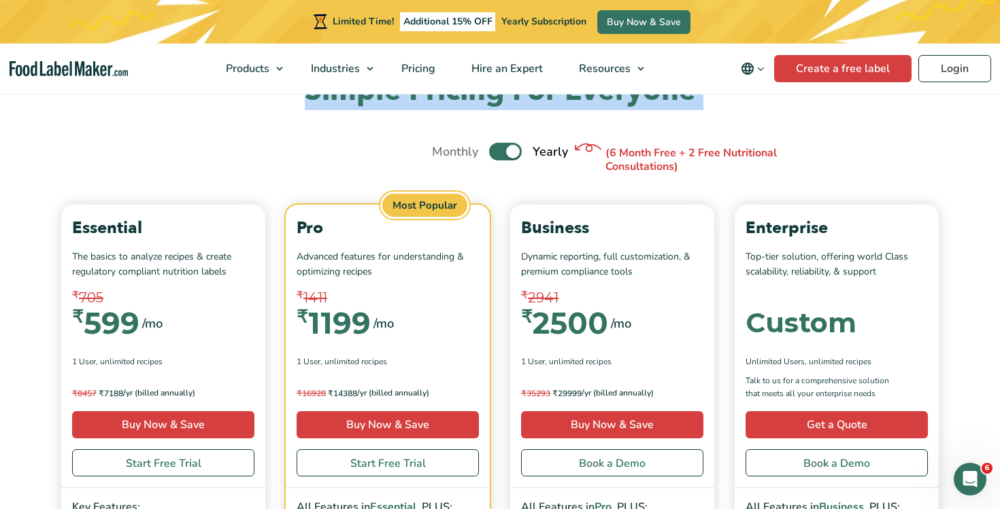
click at [316, 109] on h2 "Simple Pricing For Everyone" at bounding box center [499, 91] width 891 height 37
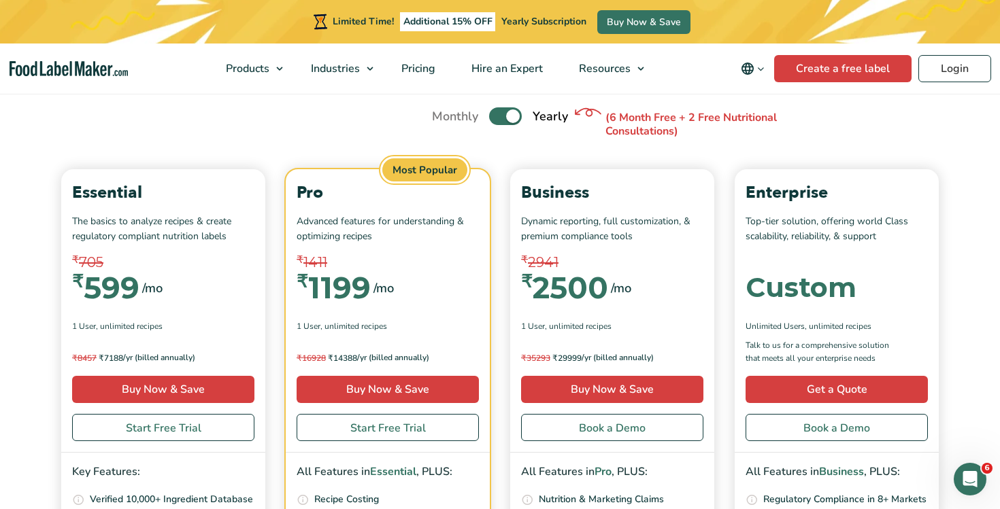
scroll to position [4823, 0]
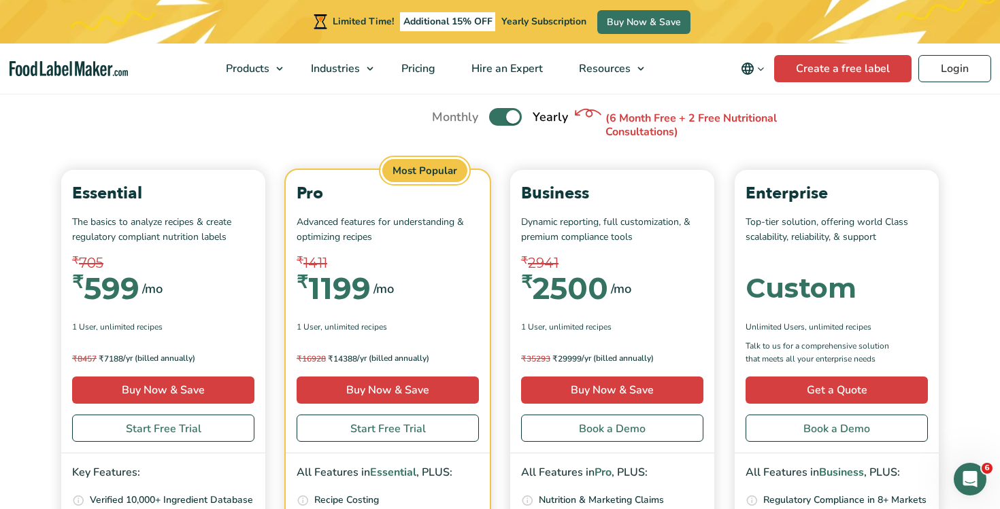
click at [904, 493] on p "Regulatory Compliance in 8+ Markets" at bounding box center [844, 500] width 163 height 15
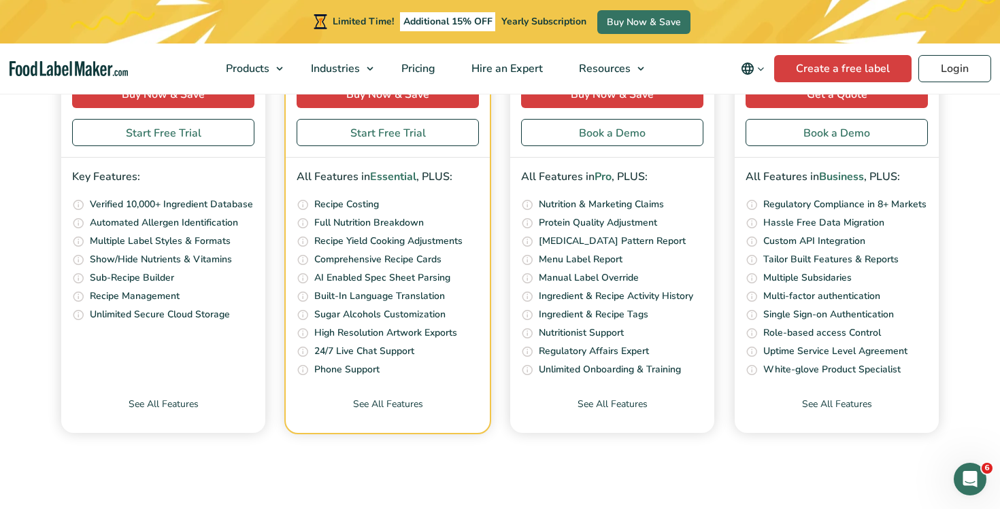
scroll to position [5120, 0]
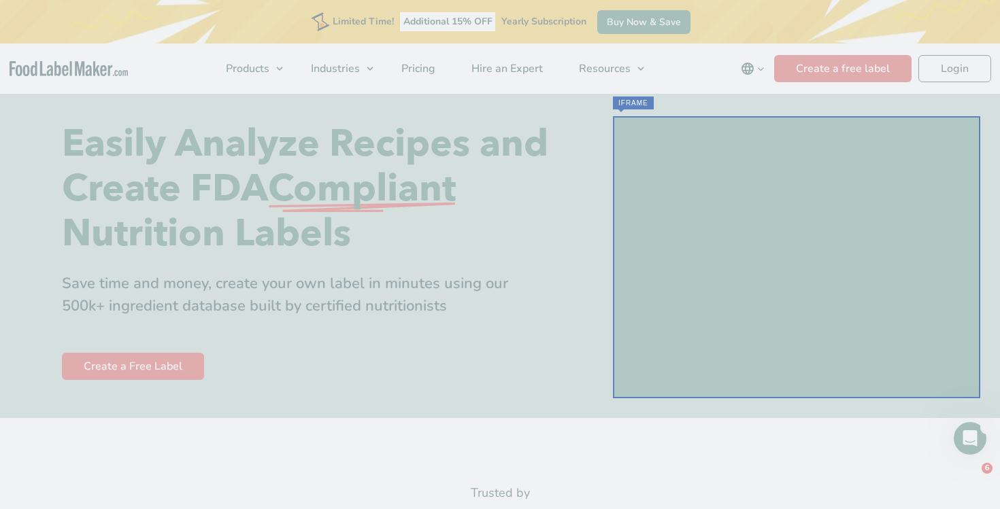
checkbox input "true"
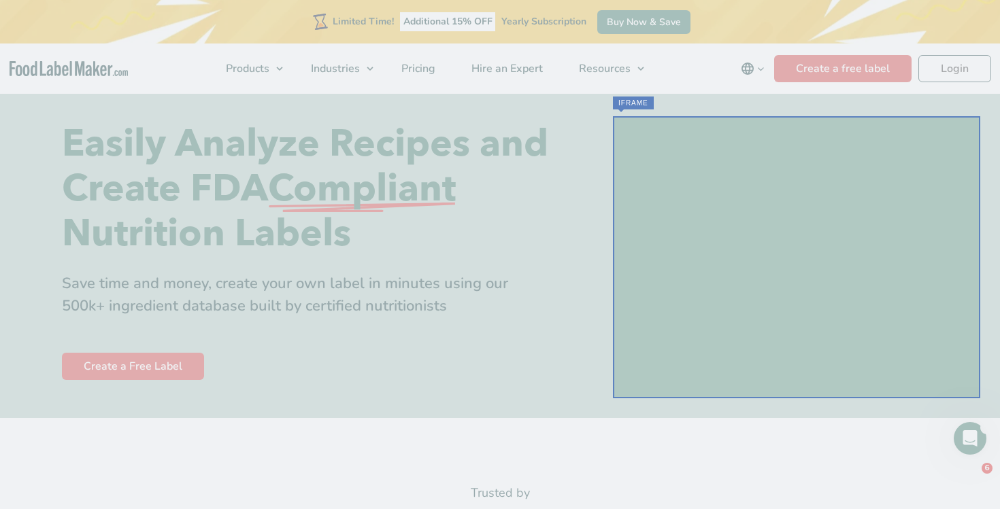
checkbox input "true"
